Goal: Subscribe to service/newsletter

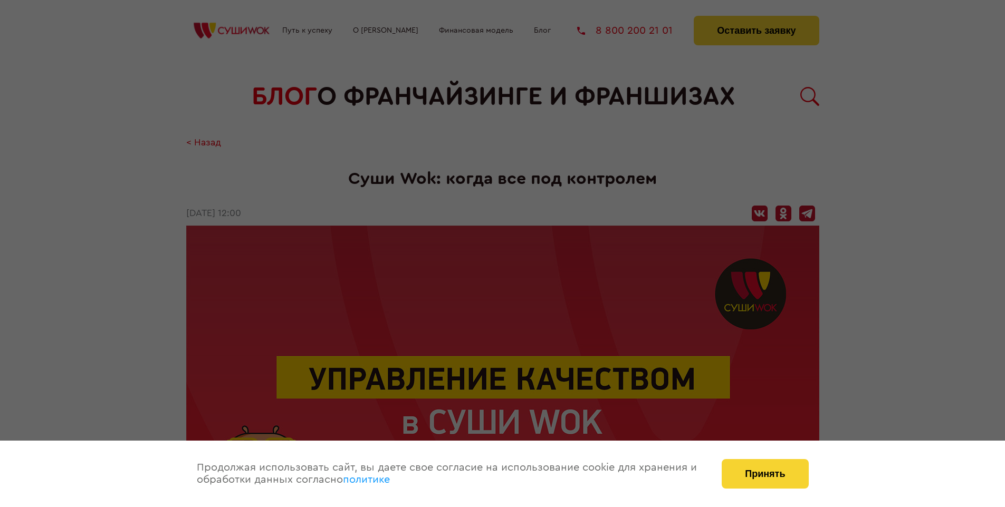
scroll to position [1201, 0]
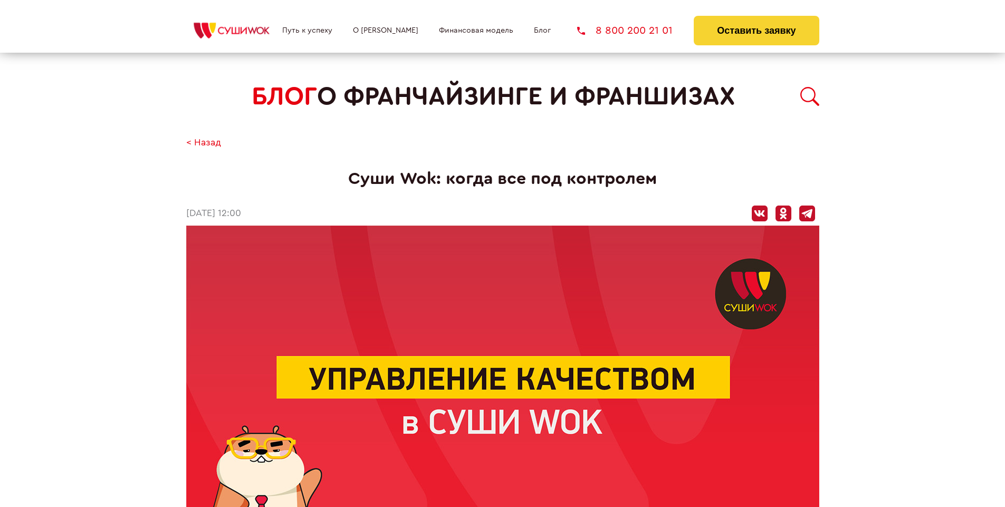
scroll to position [378, 0]
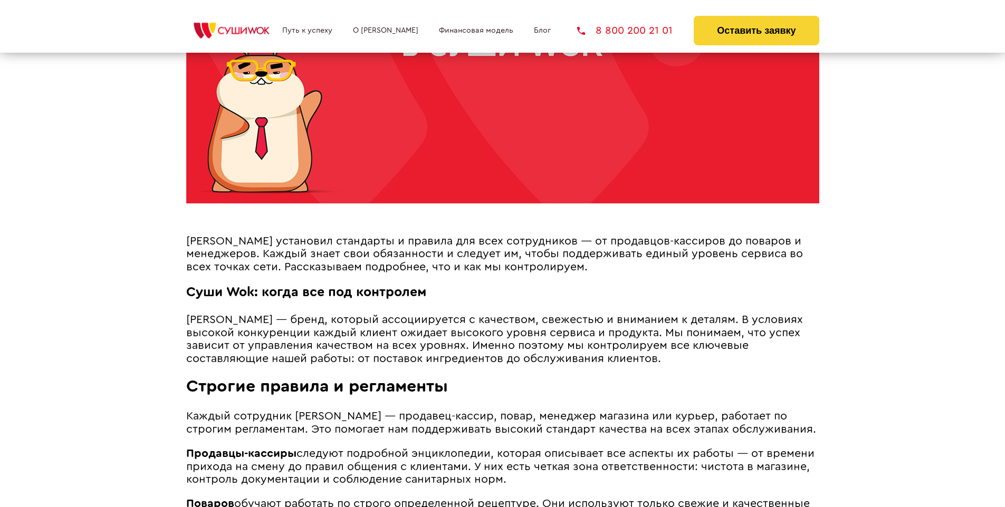
click at [490, 238] on span "[PERSON_NAME] установил стандарты и правила для всех сотрудников — от продавцов…" at bounding box center [494, 254] width 617 height 37
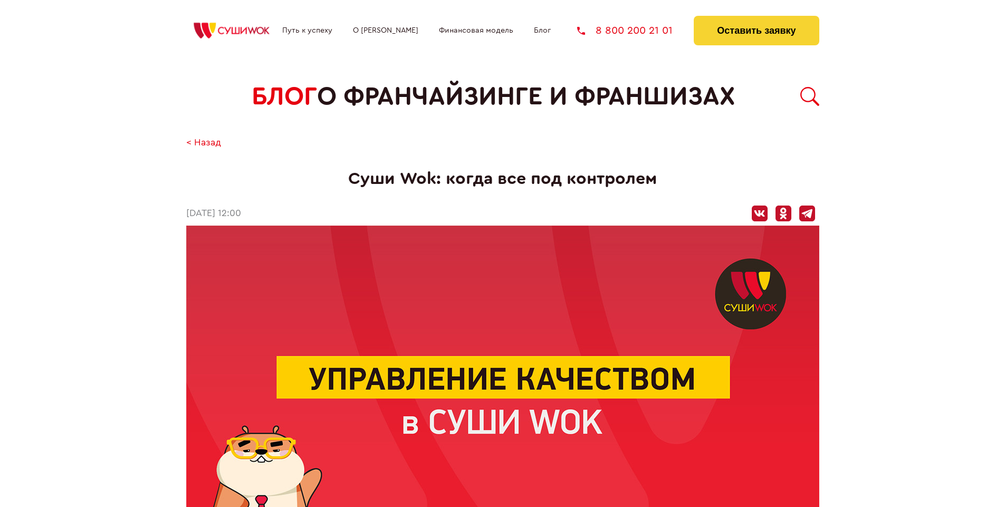
scroll to position [1201, 0]
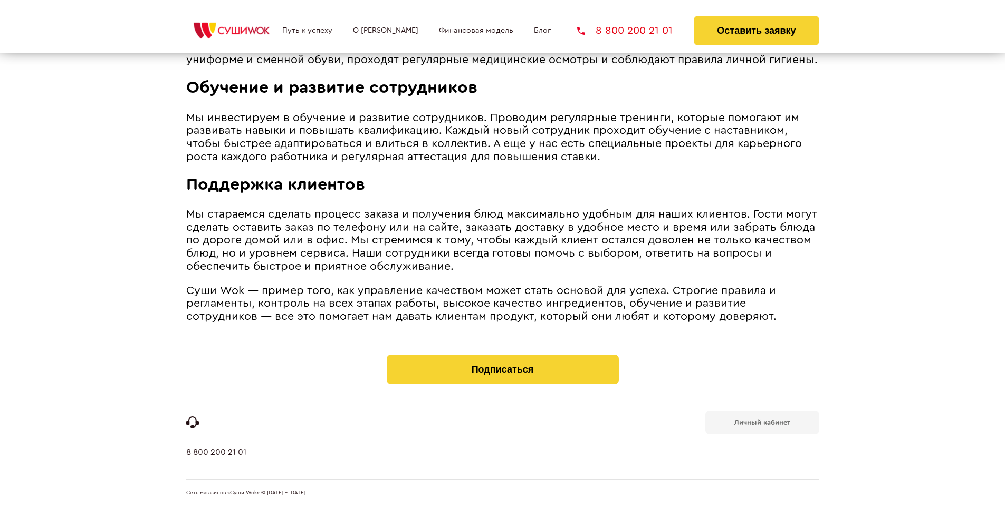
click at [762, 422] on b "Личный кабинет" at bounding box center [762, 422] width 56 height 7
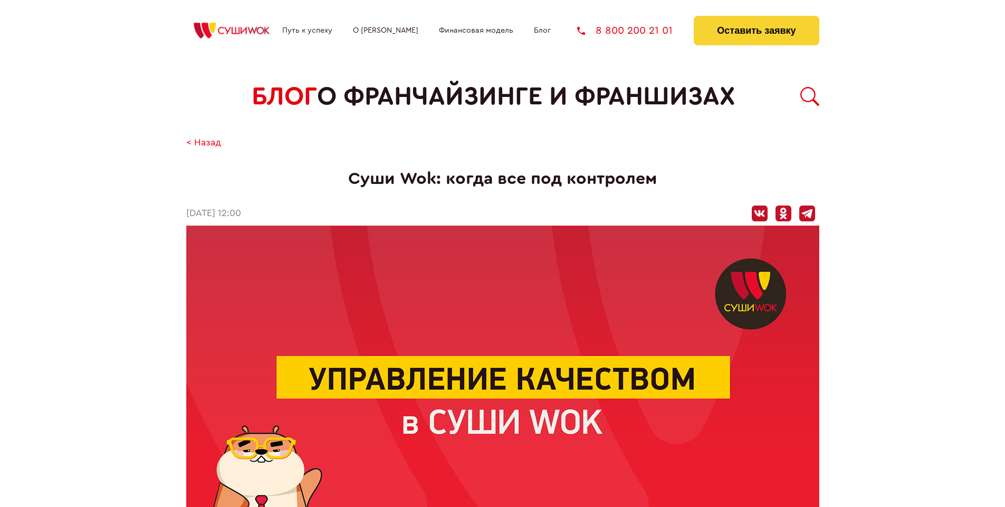
scroll to position [1132, 0]
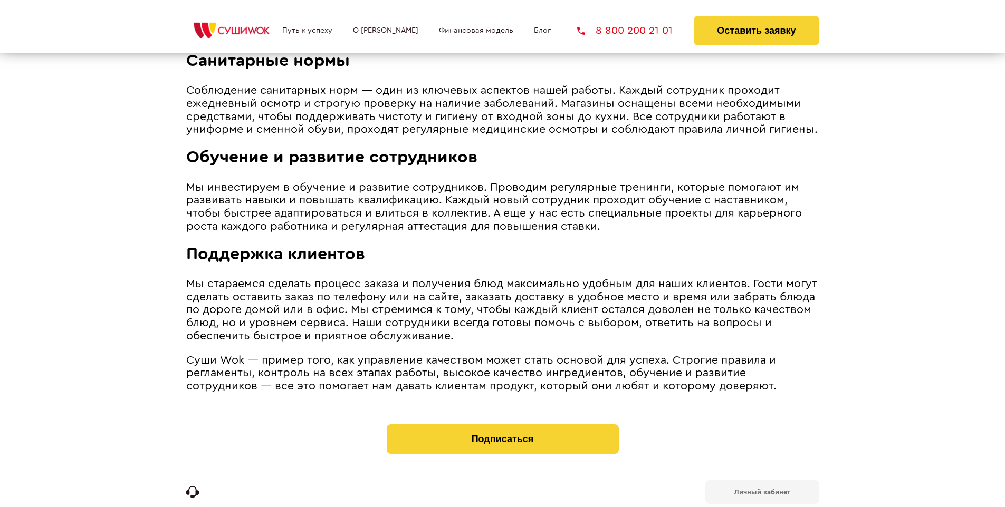
click at [275, 248] on span "Поддержка клиентов" at bounding box center [275, 254] width 179 height 17
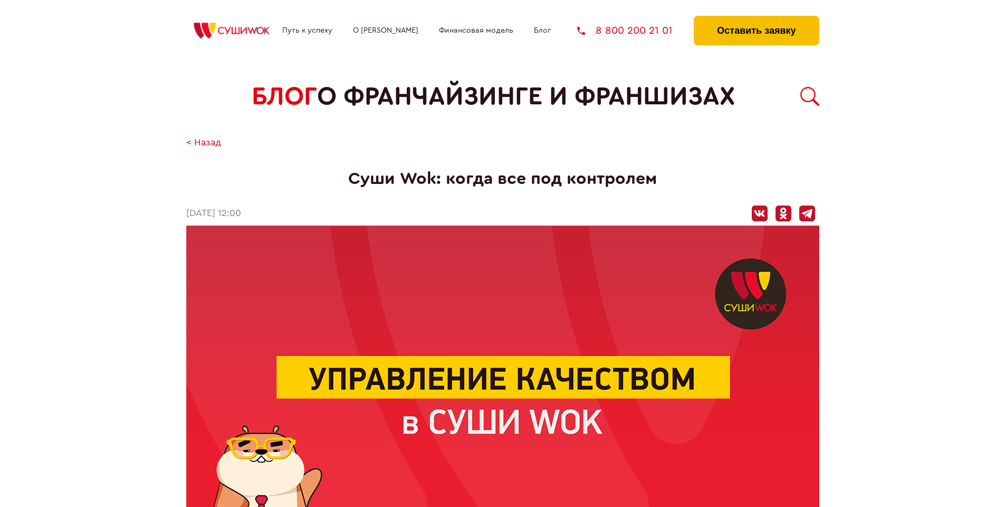
click at [756, 18] on button "Оставить заявку" at bounding box center [756, 31] width 125 height 30
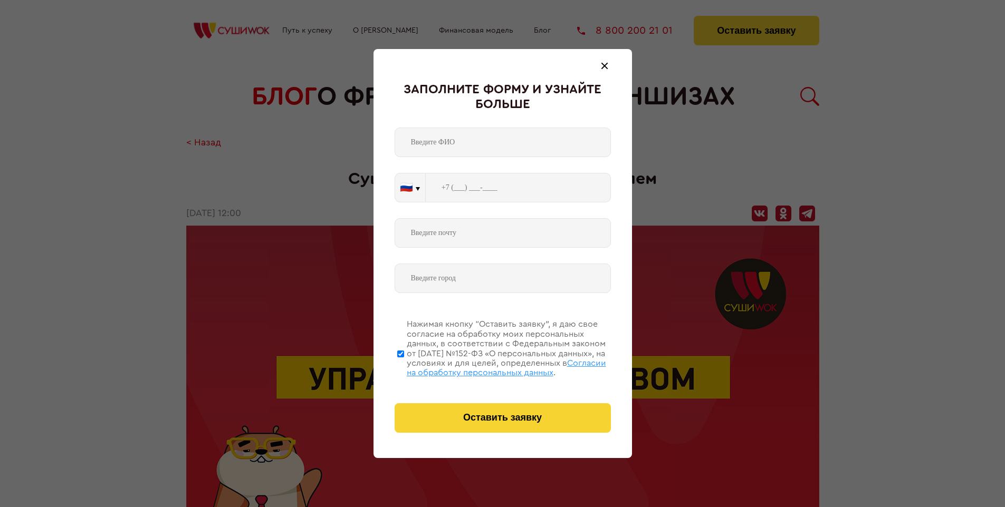
click at [489, 367] on span "Согласии на обработку персональных данных" at bounding box center [506, 368] width 199 height 18
click at [404, 367] on input "Нажимая кнопку “Оставить заявку”, я даю свое согласие на обработку моих персона…" at bounding box center [400, 354] width 7 height 84
checkbox input "false"
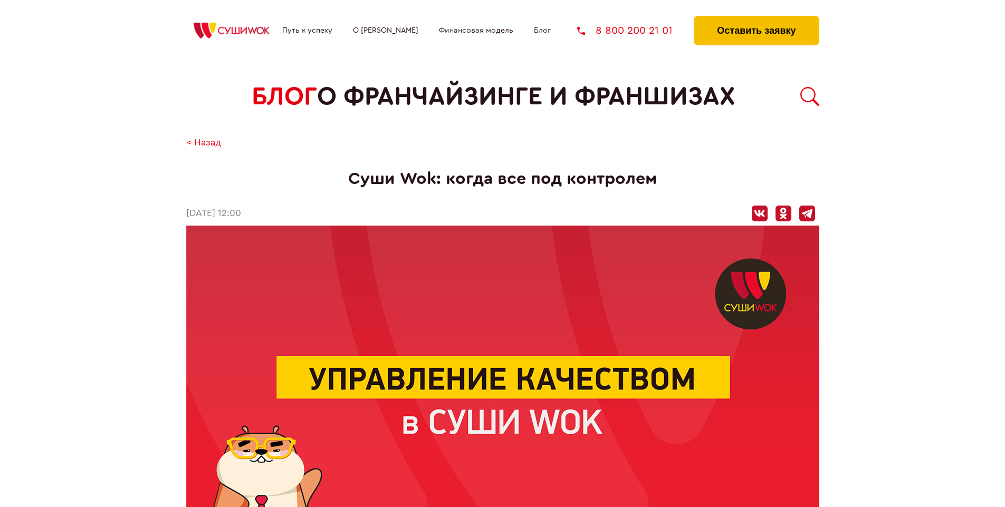
click at [756, 18] on button "Оставить заявку" at bounding box center [756, 31] width 125 height 30
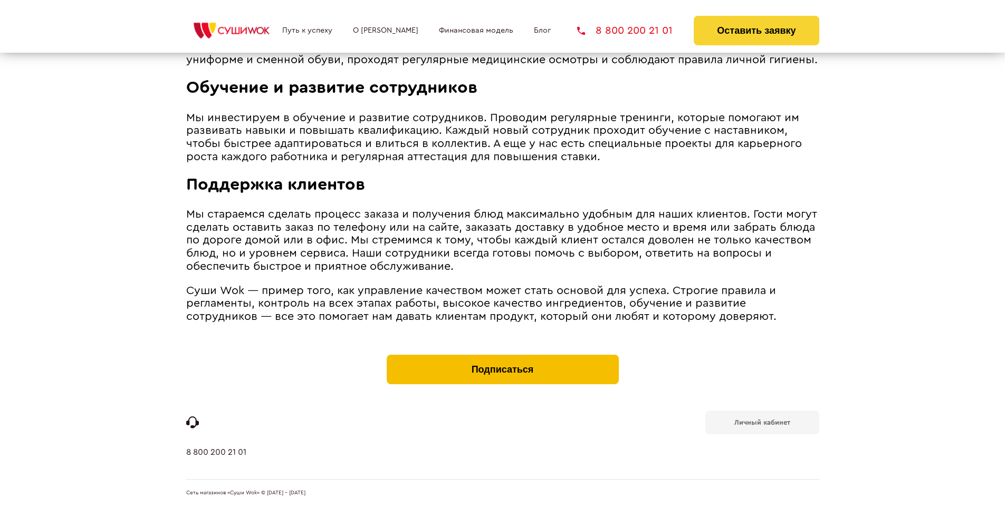
click at [502, 358] on button "Подписаться" at bounding box center [503, 370] width 232 height 30
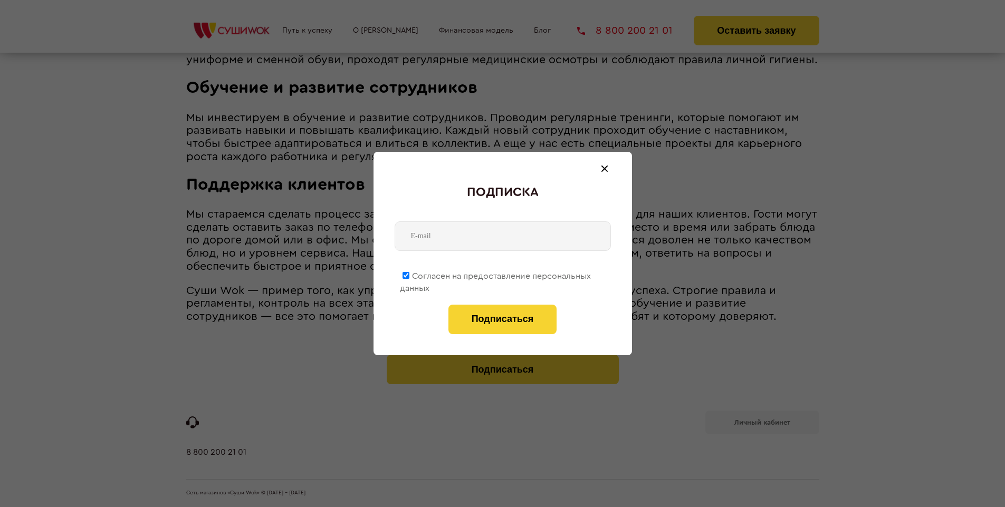
click at [496, 274] on span "Согласен на предоставление персональных данных" at bounding box center [495, 282] width 191 height 21
click at [409, 274] on input "Согласен на предоставление персональных данных" at bounding box center [405, 275] width 7 height 7
checkbox input "false"
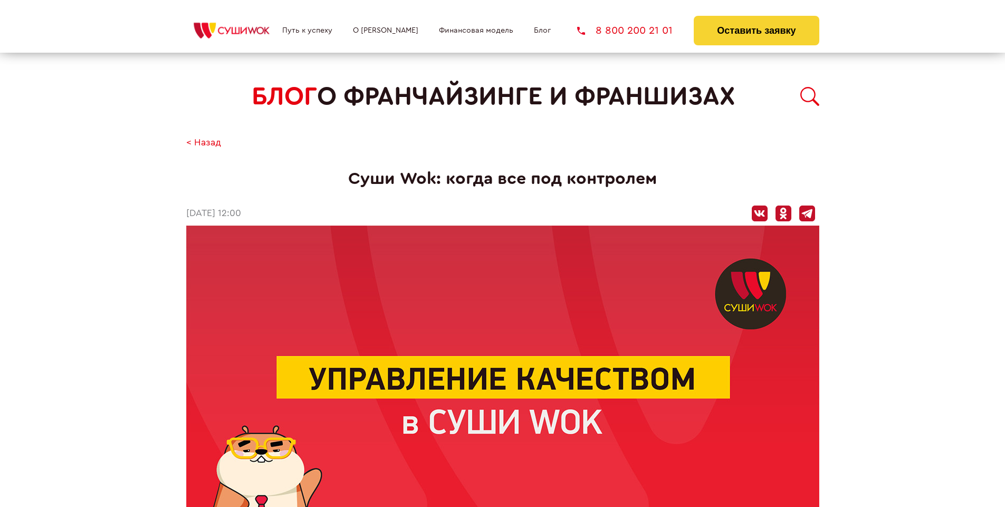
scroll to position [1201, 0]
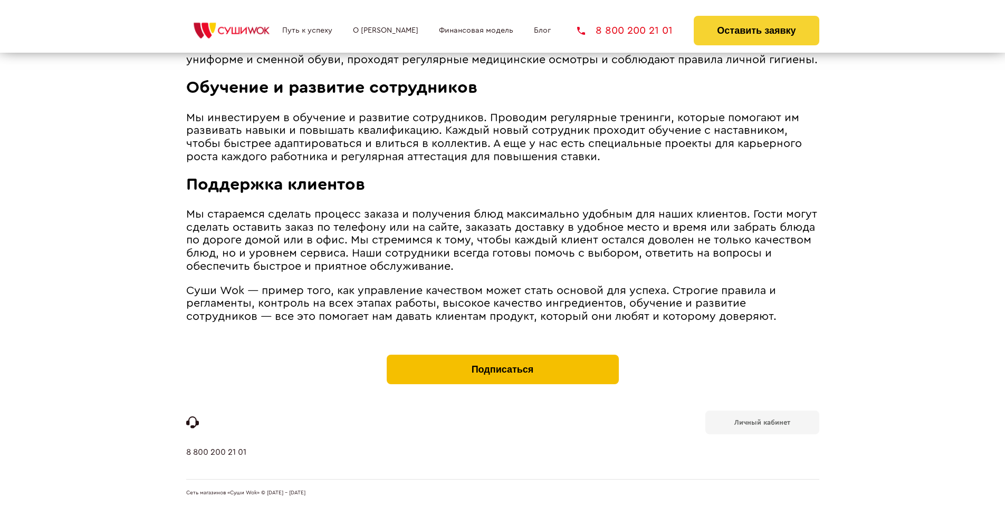
click at [502, 358] on button "Подписаться" at bounding box center [503, 370] width 232 height 30
